Goal: Information Seeking & Learning: Learn about a topic

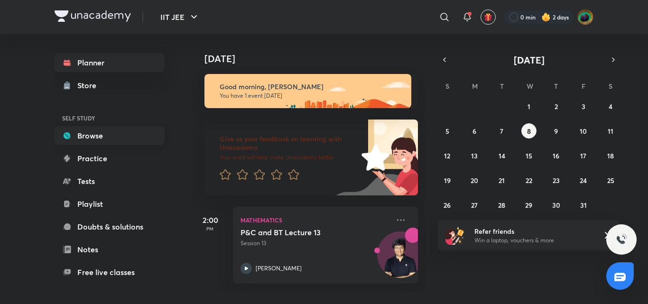
click at [129, 145] on link "Browse" at bounding box center [110, 135] width 110 height 19
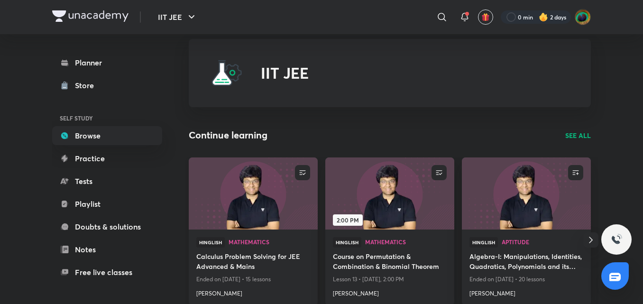
scroll to position [17, 0]
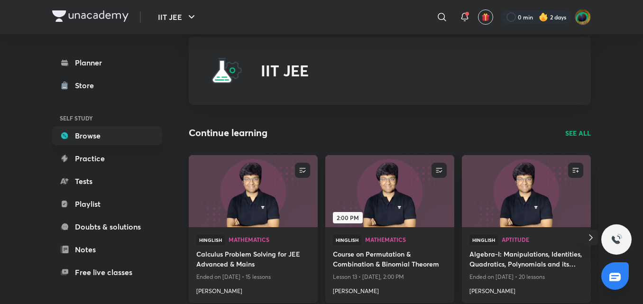
click at [251, 254] on h4 "Calculus Problem Solving for JEE Advanced & Mains" at bounding box center [253, 260] width 114 height 22
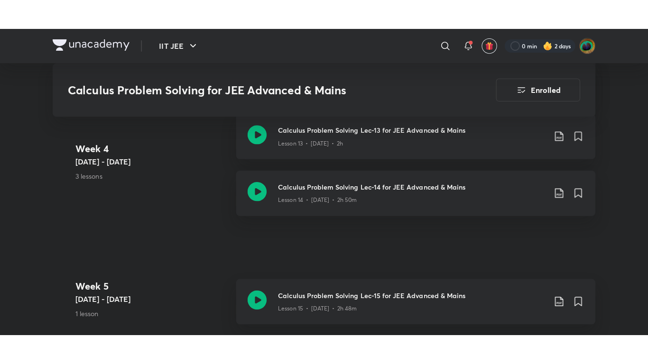
scroll to position [1401, 0]
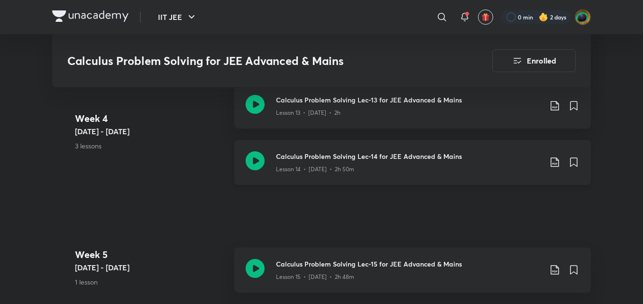
click at [279, 162] on div "Lesson 14 • [DATE] • 2h 50m" at bounding box center [409, 167] width 266 height 12
